Goal: Task Accomplishment & Management: Manage account settings

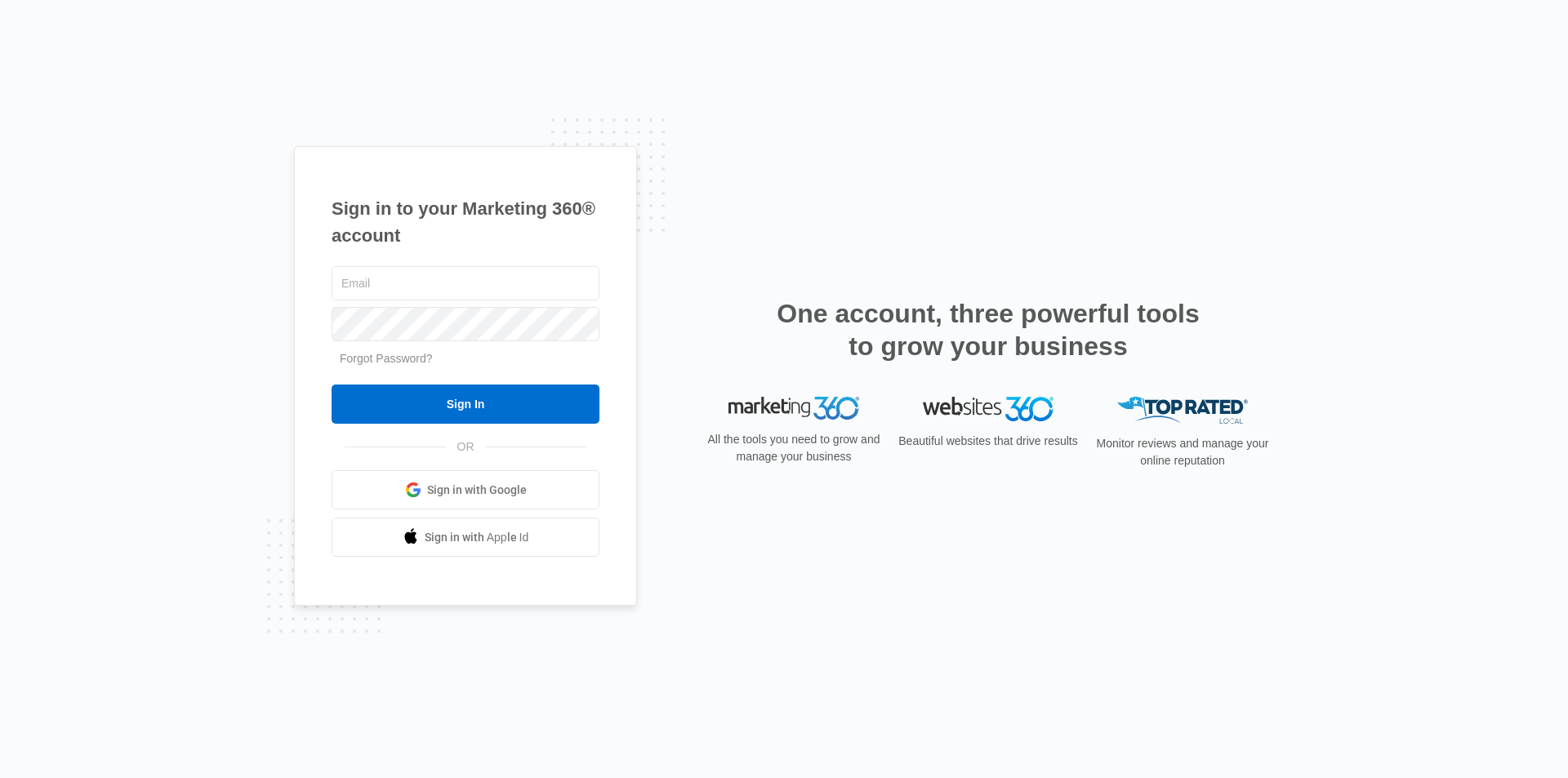
type input "[EMAIL_ADDRESS][DOMAIN_NAME]"
click at [298, 334] on div "Sign in to your Marketing 360® account [EMAIL_ADDRESS][DOMAIN_NAME] Forgot Pass…" at bounding box center [465, 376] width 343 height 461
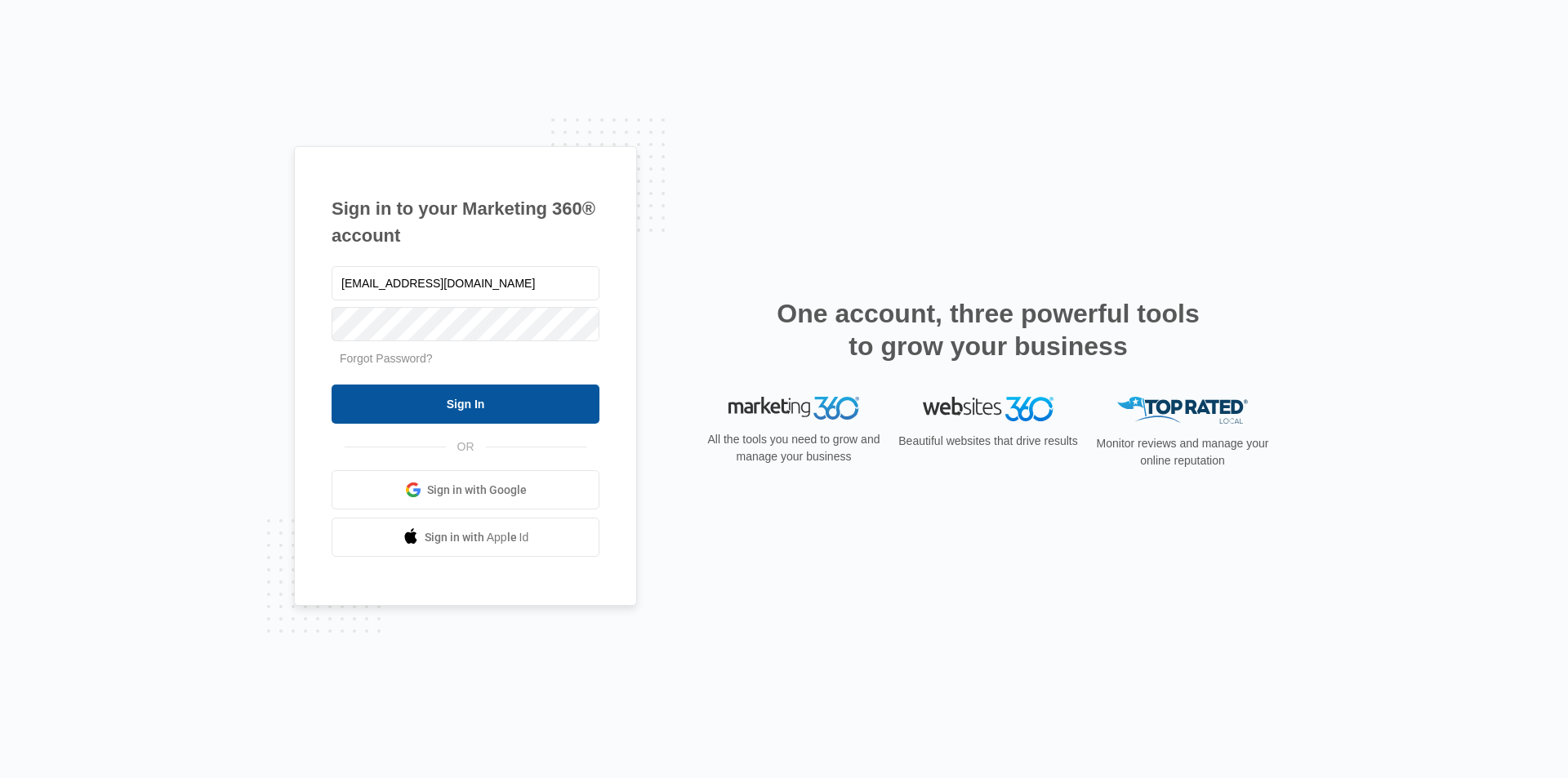
click at [383, 393] on input "Sign In" at bounding box center [465, 404] width 268 height 39
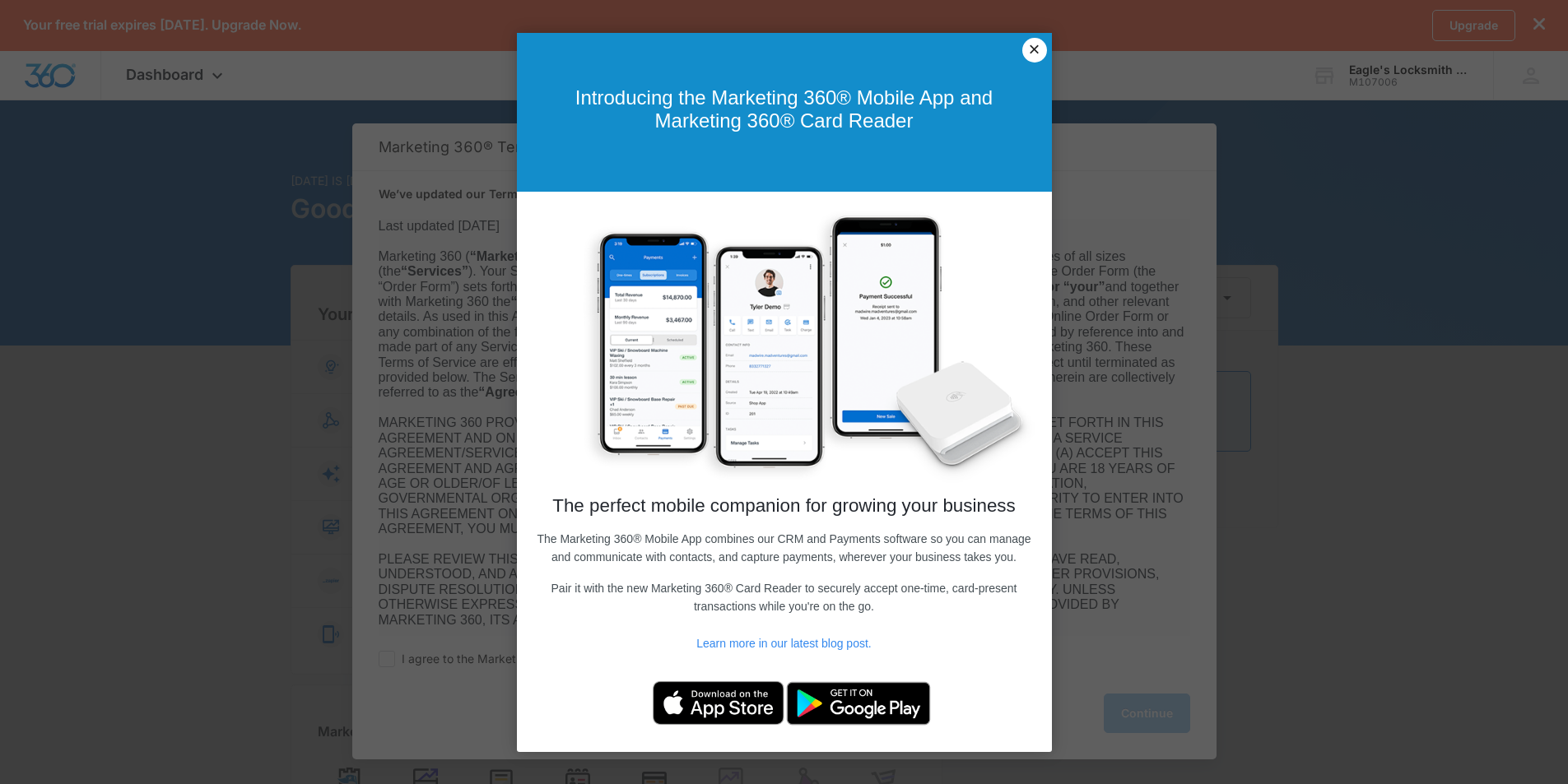
click at [1030, 46] on link "×" at bounding box center [1035, 50] width 25 height 25
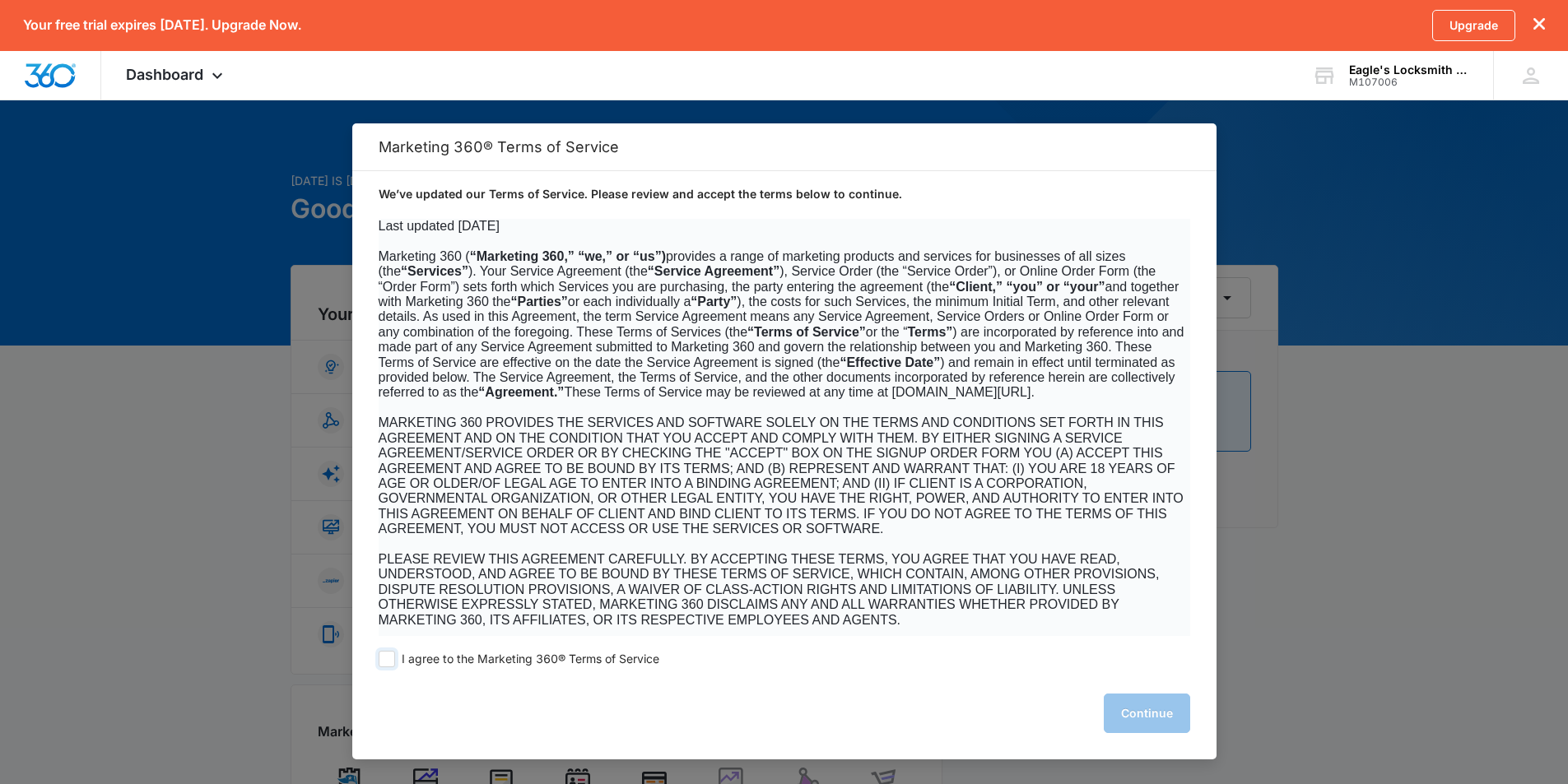
click at [386, 660] on span at bounding box center [387, 659] width 17 height 17
click at [386, 660] on input "I agree to the Marketing 360® Terms of Service" at bounding box center [387, 659] width 17 height 17
checkbox input "true"
click at [1146, 711] on button "Continue" at bounding box center [1146, 713] width 87 height 40
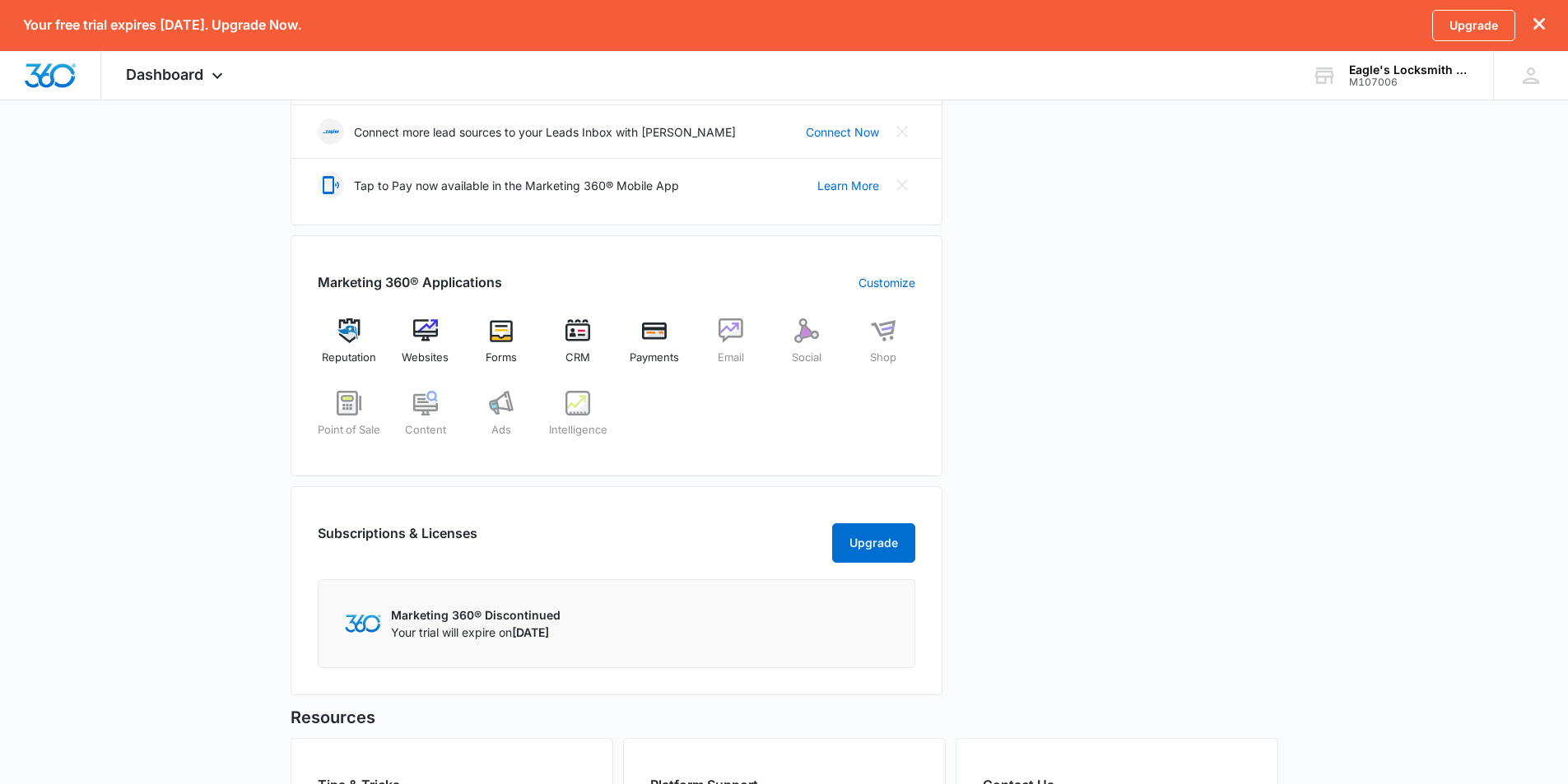
scroll to position [362, 0]
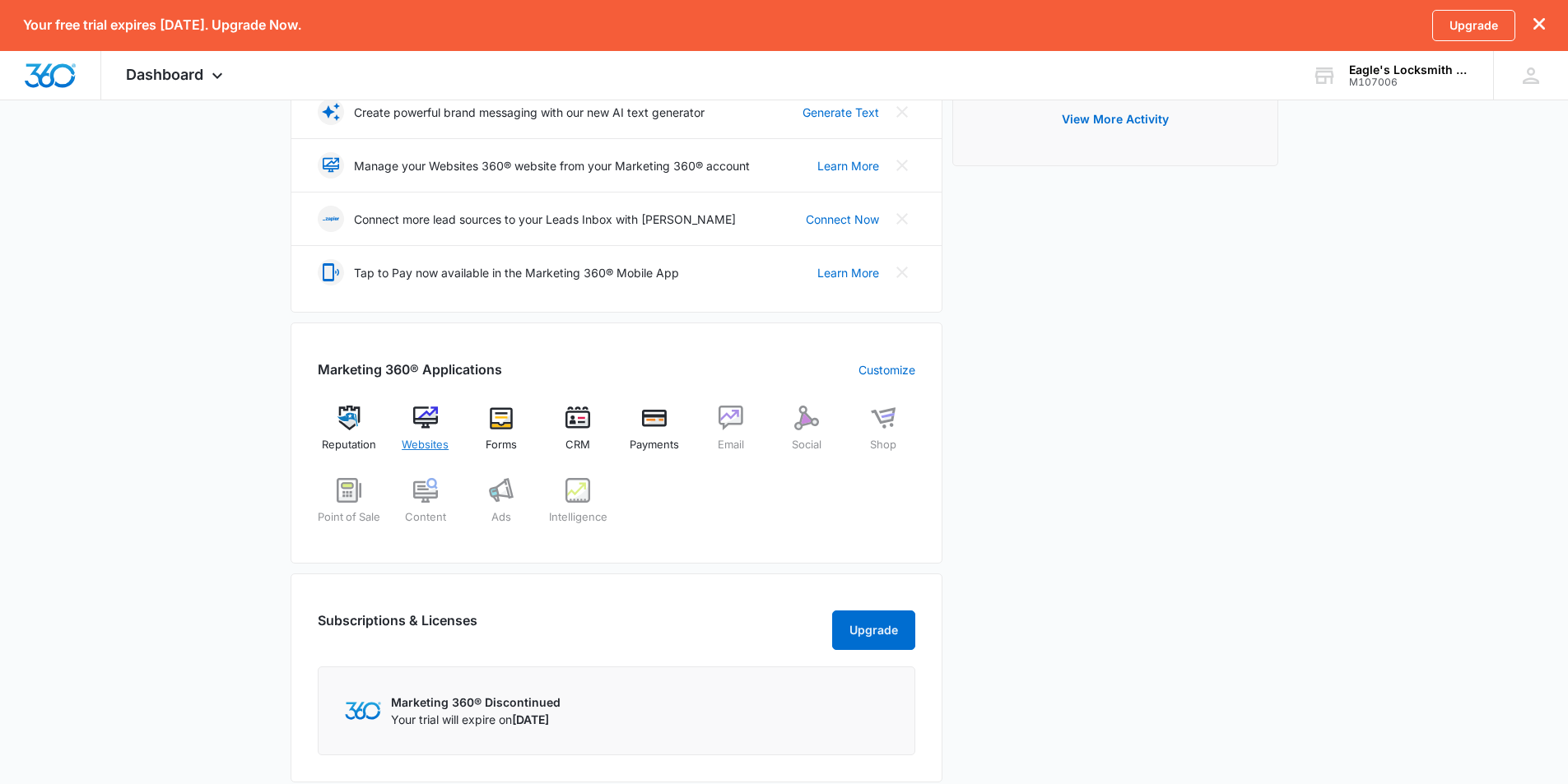
click at [427, 417] on img at bounding box center [426, 418] width 25 height 25
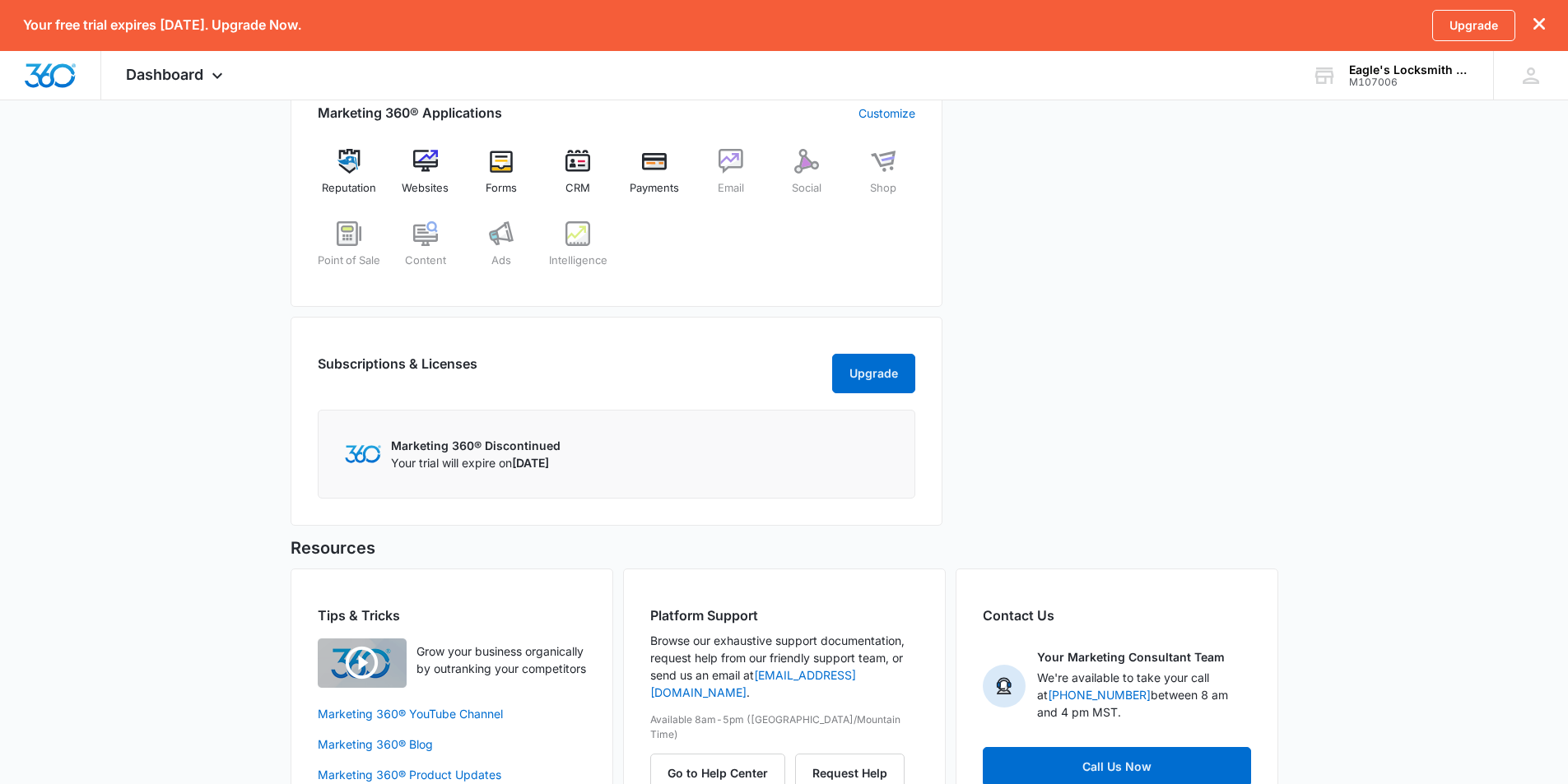
scroll to position [609, 0]
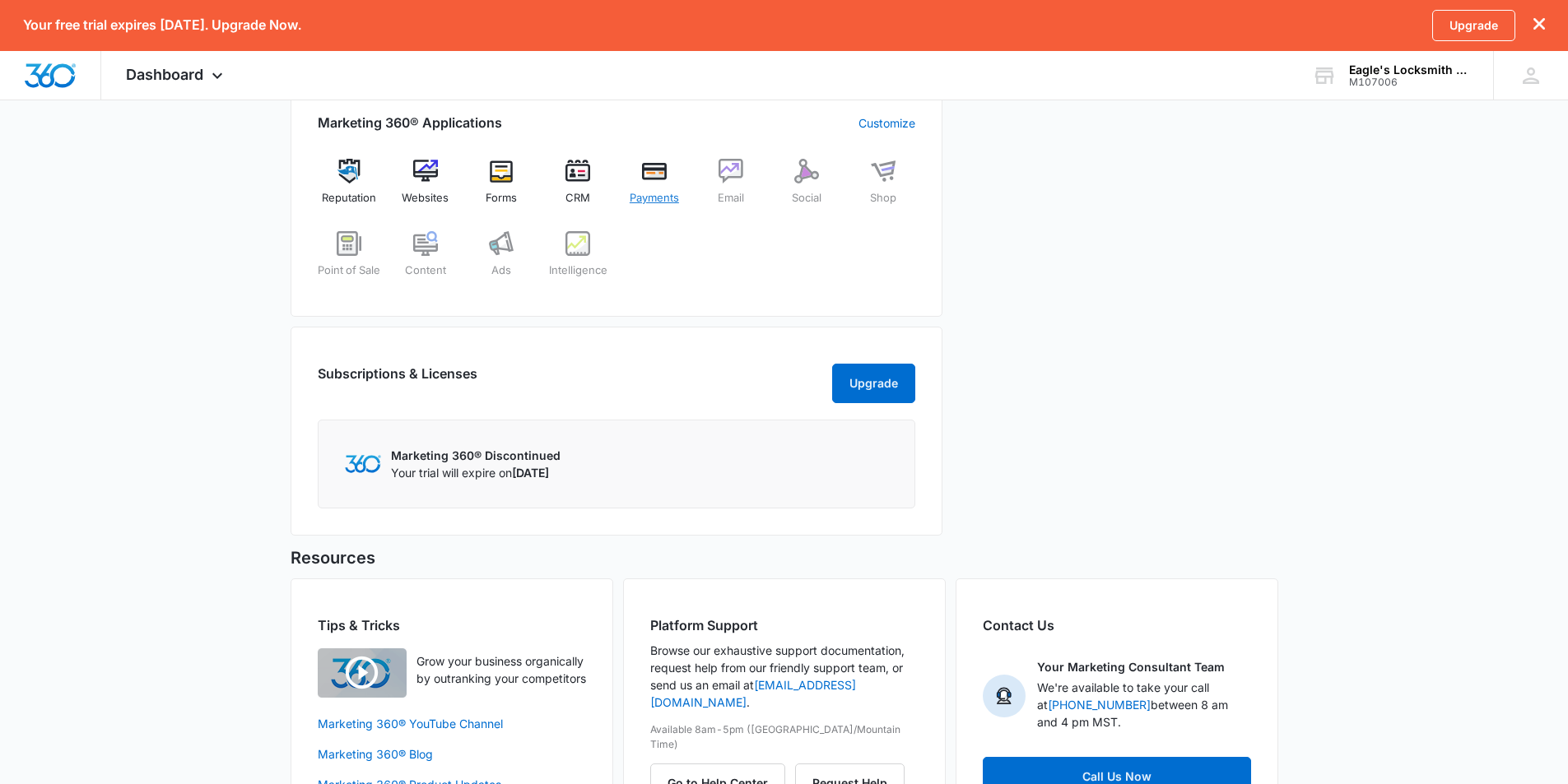
click at [655, 177] on img at bounding box center [655, 171] width 25 height 25
